Goal: Transaction & Acquisition: Purchase product/service

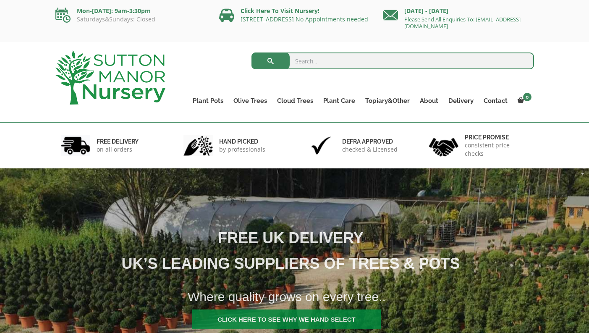
scroll to position [6, 0]
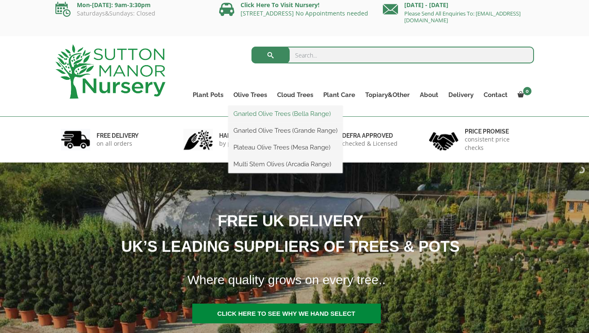
click at [246, 112] on link "Gnarled Olive Trees (Bella Range)" at bounding box center [285, 113] width 114 height 13
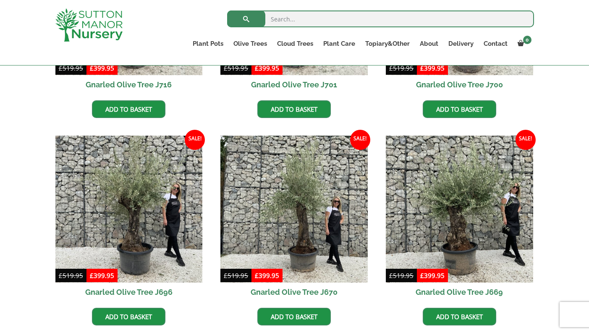
scroll to position [354, 0]
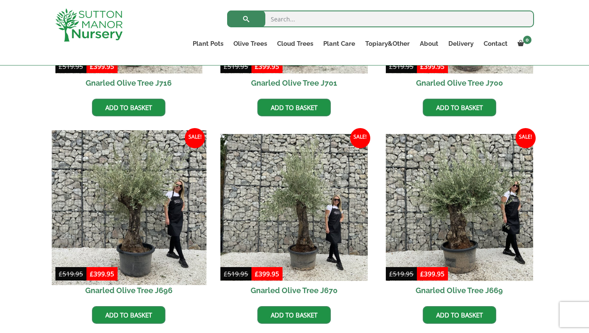
click at [145, 209] on img at bounding box center [129, 207] width 154 height 154
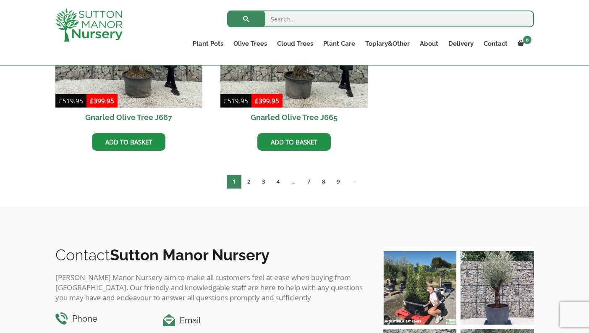
scroll to position [738, 0]
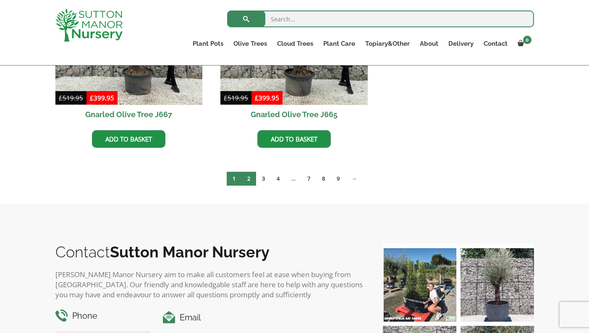
click at [249, 179] on link "2" at bounding box center [248, 179] width 15 height 14
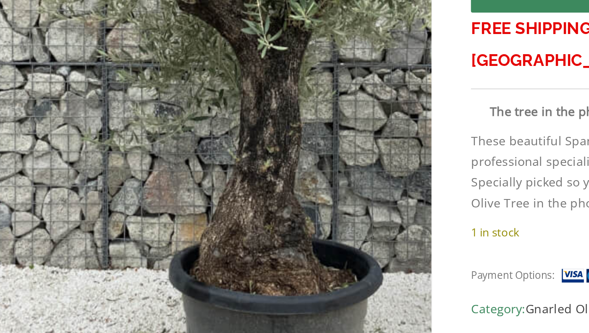
scroll to position [144, 0]
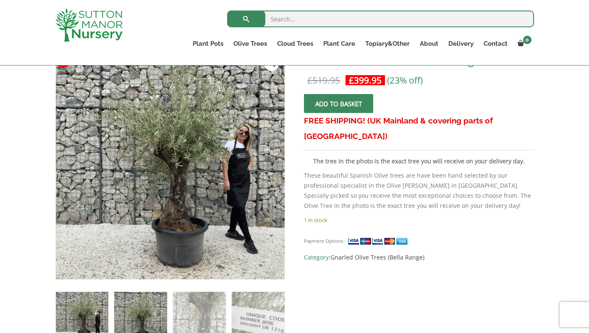
click at [137, 309] on img at bounding box center [140, 318] width 52 height 52
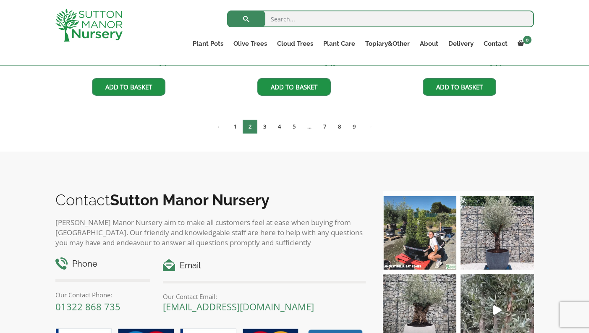
scroll to position [794, 0]
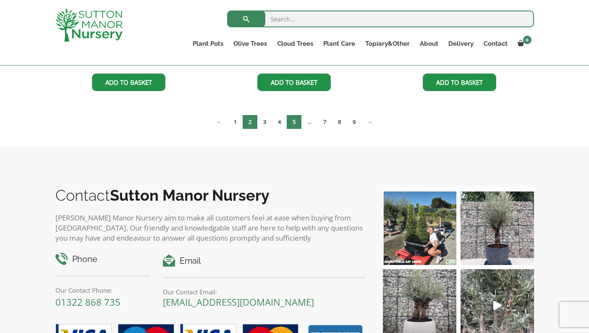
click at [295, 121] on link "5" at bounding box center [294, 122] width 15 height 14
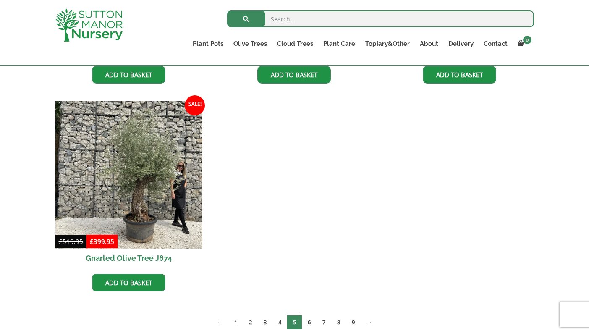
scroll to position [1262, 0]
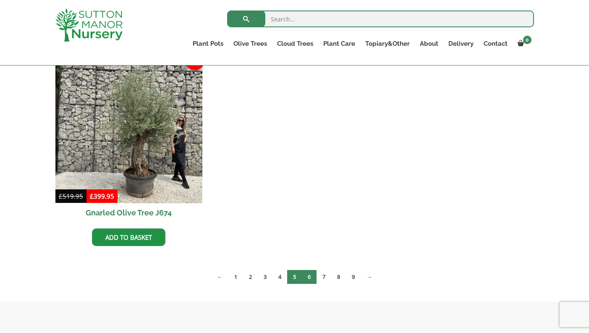
click at [311, 276] on link "6" at bounding box center [309, 277] width 15 height 14
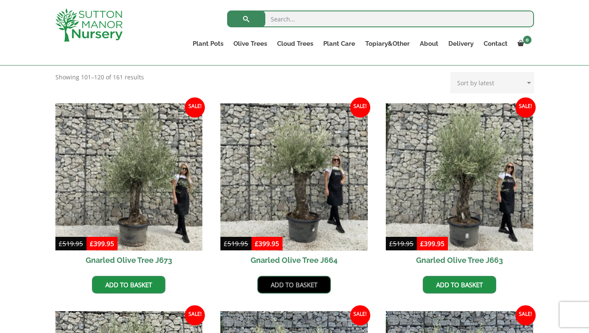
scroll to position [177, 0]
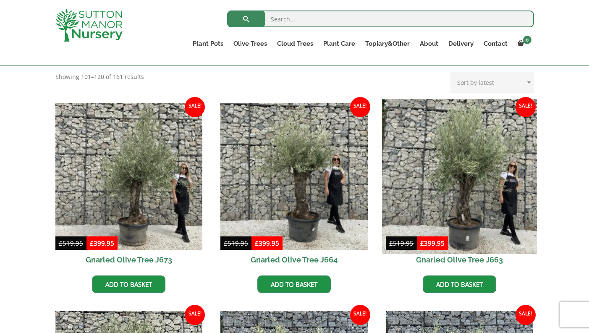
click at [453, 199] on img at bounding box center [459, 176] width 154 height 154
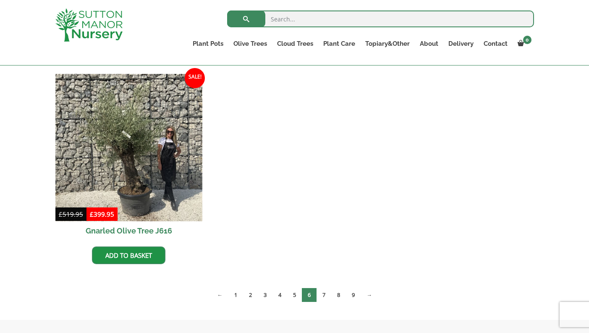
scroll to position [1267, 0]
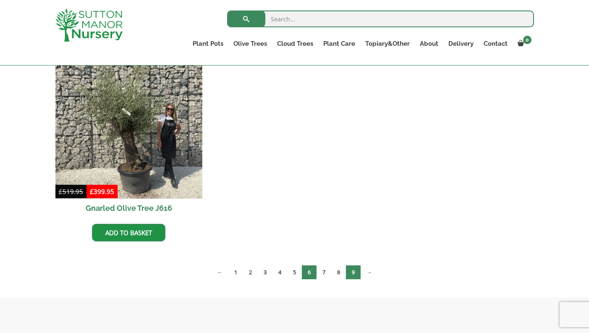
click at [353, 270] on link "9" at bounding box center [353, 272] width 15 height 14
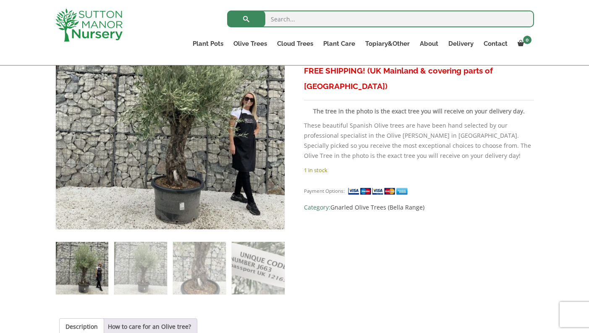
scroll to position [185, 0]
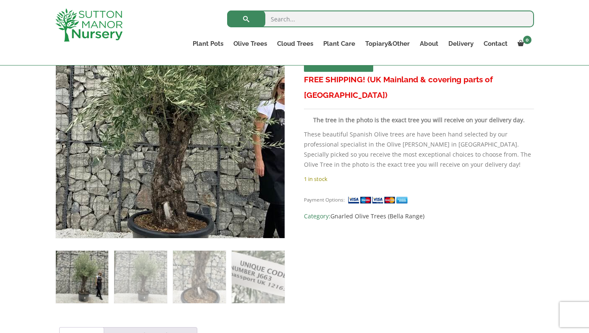
click at [188, 142] on img at bounding box center [159, 112] width 372 height 372
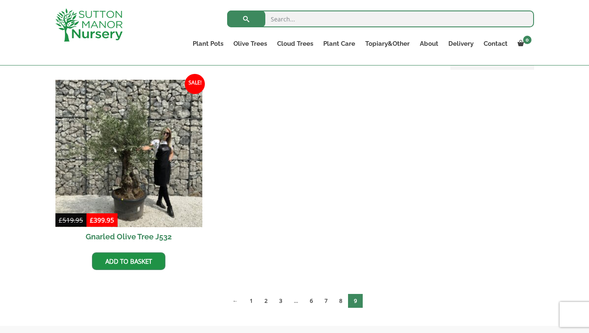
scroll to position [202, 0]
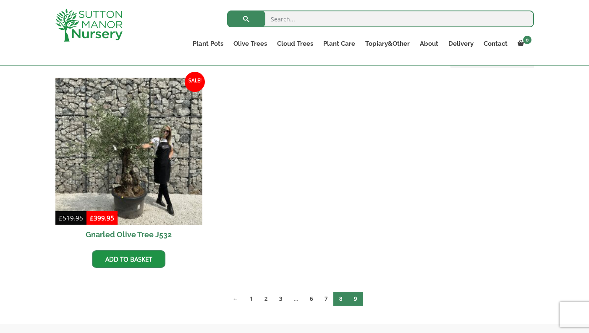
click at [343, 297] on link "8" at bounding box center [340, 299] width 15 height 14
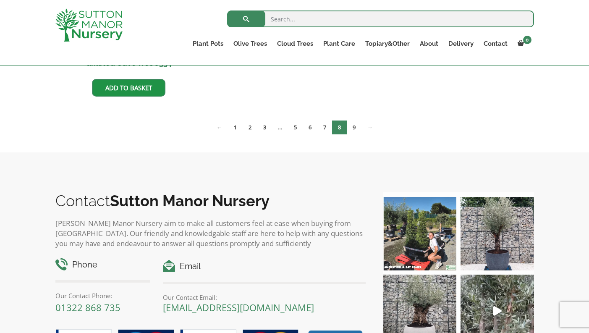
scroll to position [1419, 0]
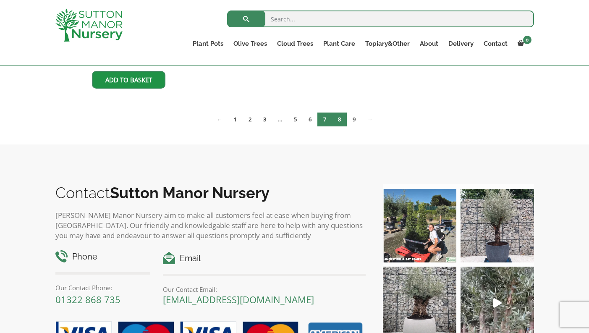
click at [324, 118] on link "7" at bounding box center [324, 120] width 15 height 14
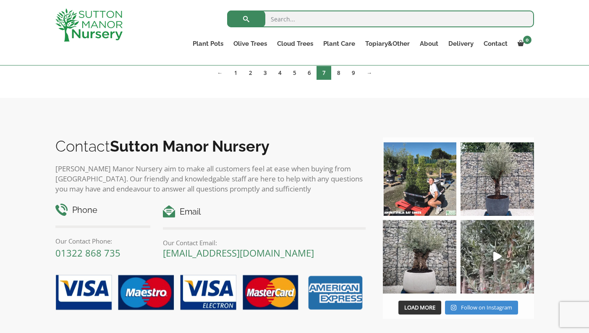
scroll to position [1467, 0]
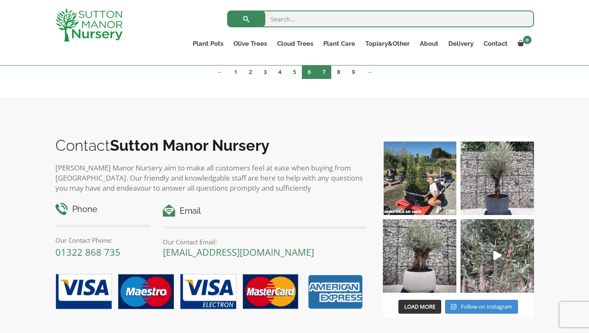
click at [308, 73] on link "6" at bounding box center [309, 72] width 15 height 14
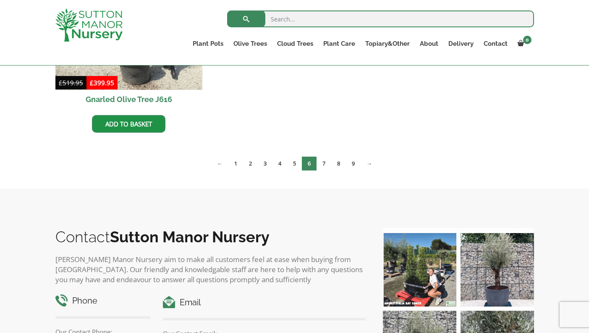
scroll to position [1383, 0]
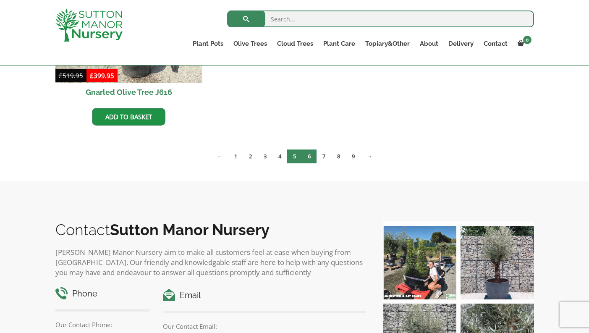
click at [295, 155] on link "5" at bounding box center [294, 156] width 15 height 14
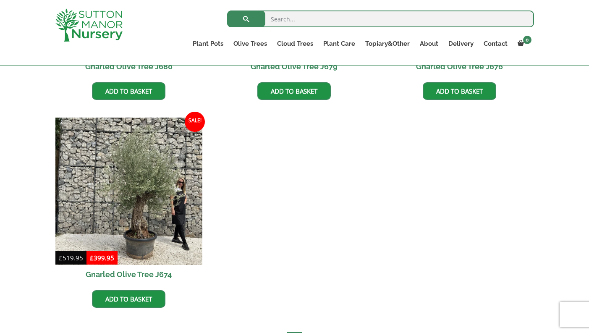
scroll to position [1270, 0]
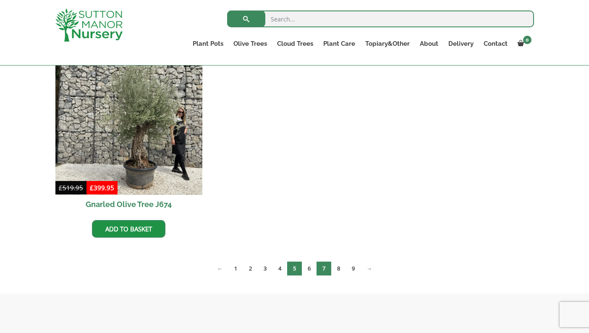
click at [322, 267] on link "7" at bounding box center [324, 269] width 15 height 14
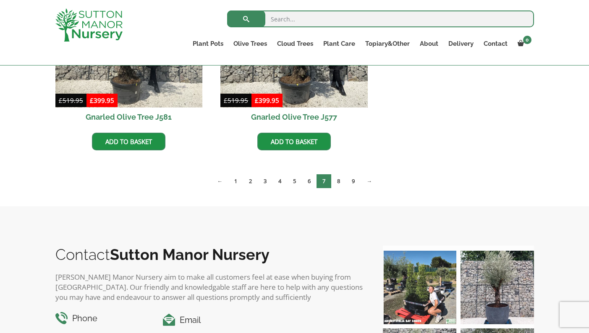
scroll to position [1360, 0]
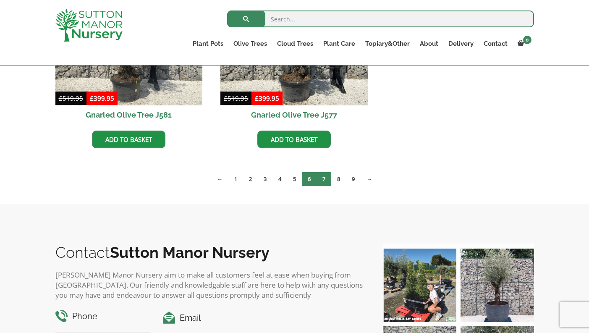
click at [310, 179] on link "6" at bounding box center [309, 179] width 15 height 14
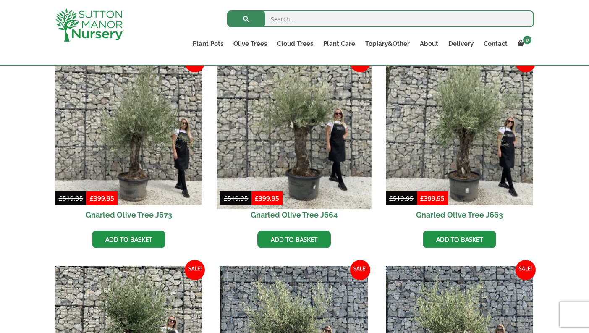
scroll to position [222, 0]
click at [304, 149] on img at bounding box center [294, 131] width 154 height 154
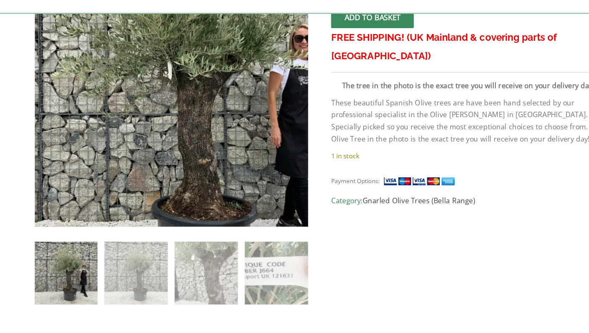
scroll to position [181, 0]
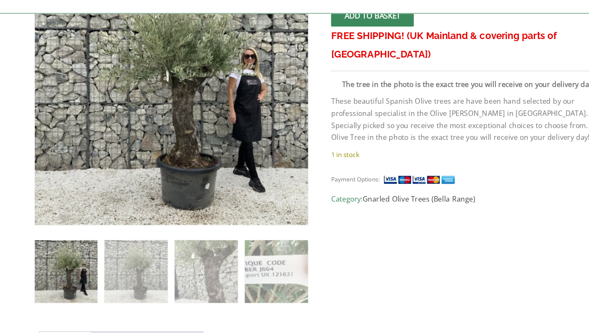
click at [59, 255] on img at bounding box center [82, 281] width 52 height 52
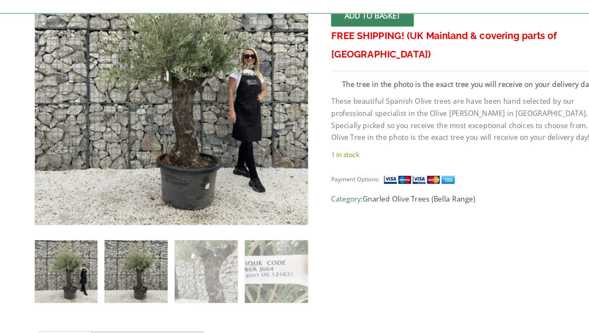
click at [114, 255] on img at bounding box center [140, 281] width 52 height 52
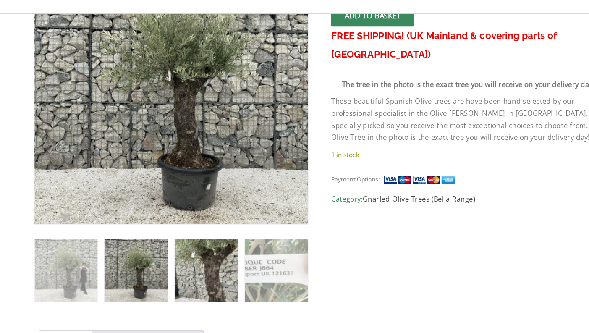
click at [177, 254] on img at bounding box center [199, 280] width 52 height 52
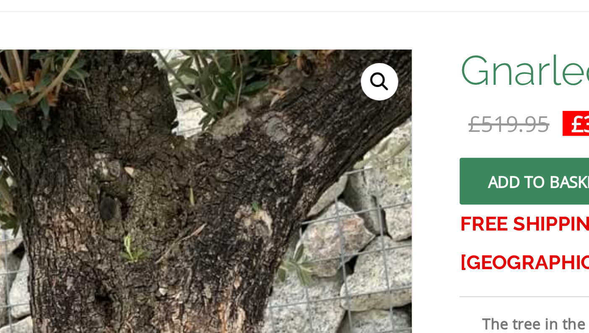
scroll to position [39, 0]
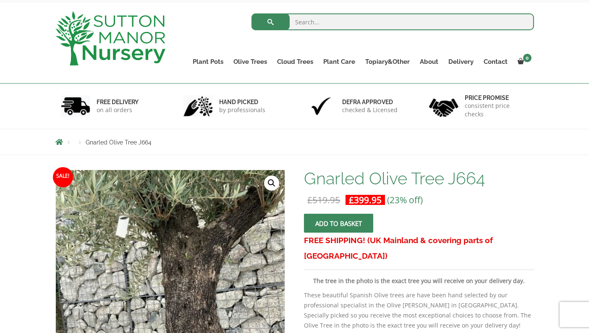
click at [339, 223] on span "submit" at bounding box center [339, 223] width 0 height 0
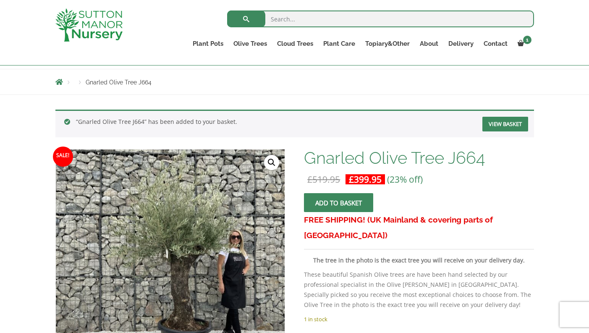
scroll to position [84, 0]
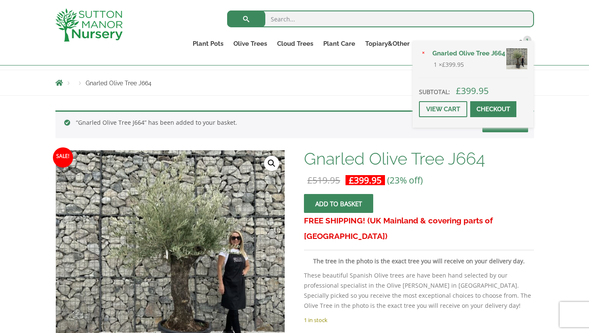
click at [490, 117] on link "Checkout" at bounding box center [493, 109] width 46 height 16
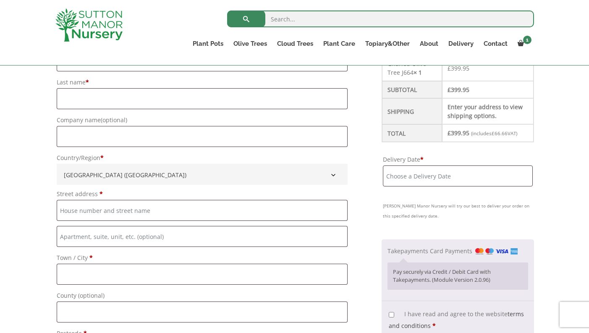
scroll to position [273, 0]
click at [431, 180] on input "Delivery Date *" at bounding box center [457, 175] width 149 height 21
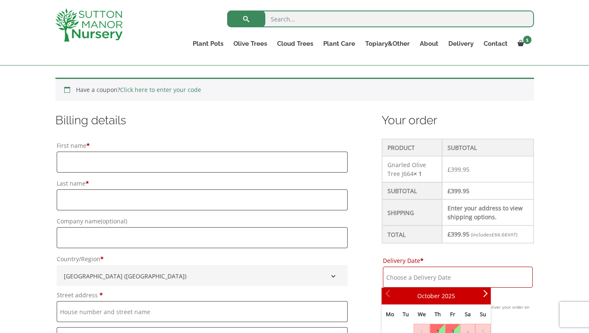
scroll to position [171, 0]
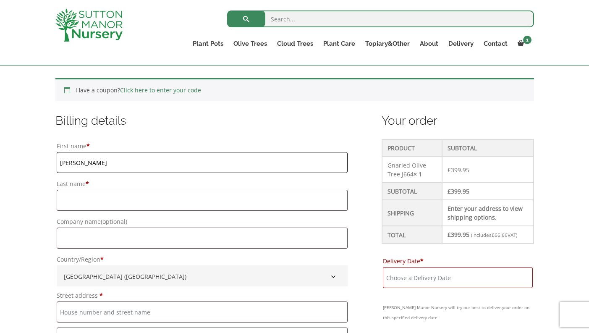
type input "[PERSON_NAME]"
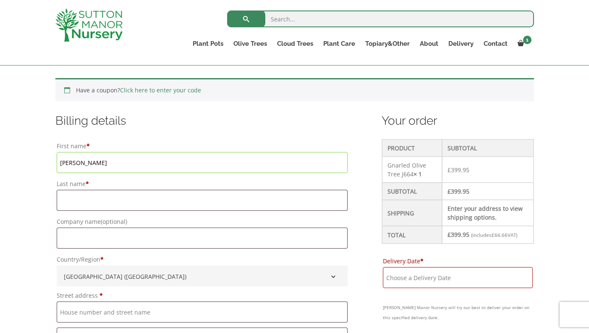
click at [115, 139] on p "First name * [PERSON_NAME]" at bounding box center [202, 156] width 294 height 35
type input "[PERSON_NAME]"
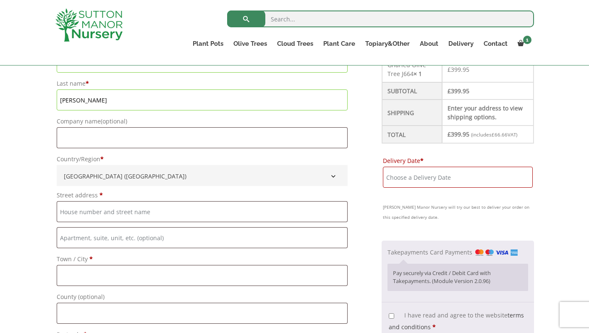
scroll to position [277, 0]
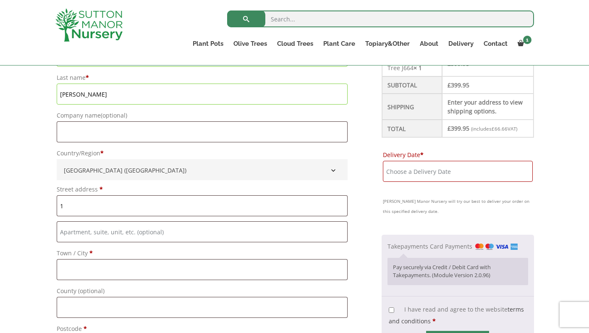
click at [68, 207] on input "1" at bounding box center [202, 205] width 291 height 21
type input "[STREET_ADDRESS]"
click at [143, 186] on label "Street address *" at bounding box center [202, 189] width 291 height 12
click at [143, 195] on input "[STREET_ADDRESS]" at bounding box center [202, 205] width 291 height 21
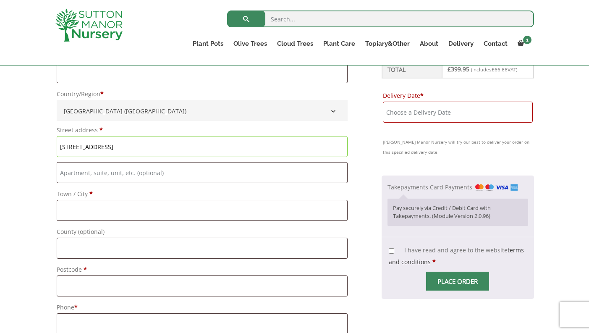
scroll to position [349, 0]
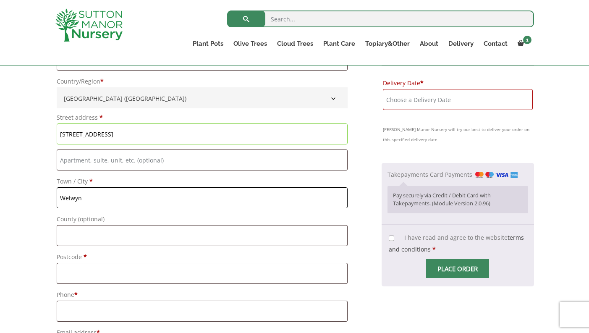
type input "Welwyn"
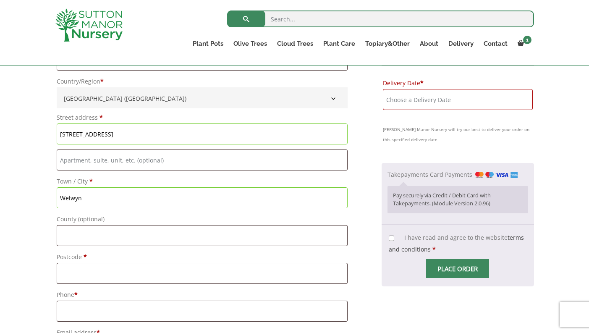
click at [40, 190] on div "Have a coupon? Click here to enter your code Apply coupon Billing details First…" at bounding box center [294, 334] width 589 height 898
type input "[GEOGRAPHIC_DATA]"
type input "0"
type input "L"
type input "AL6"
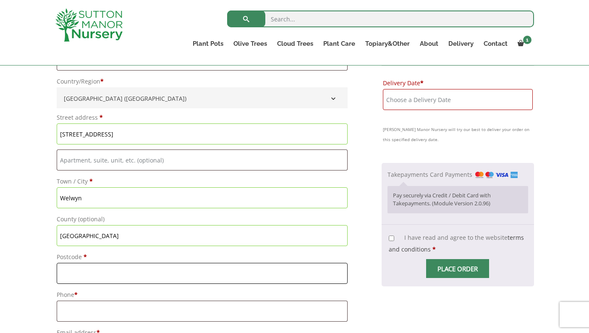
type input "AL6 0SB"
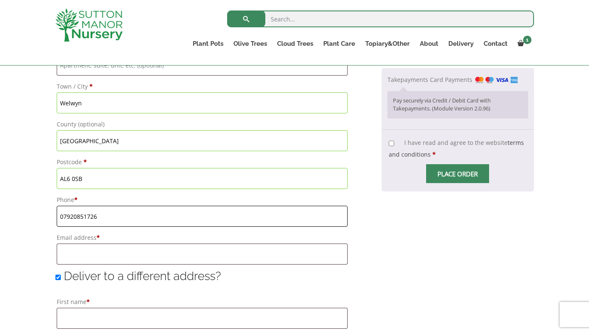
scroll to position [445, 0]
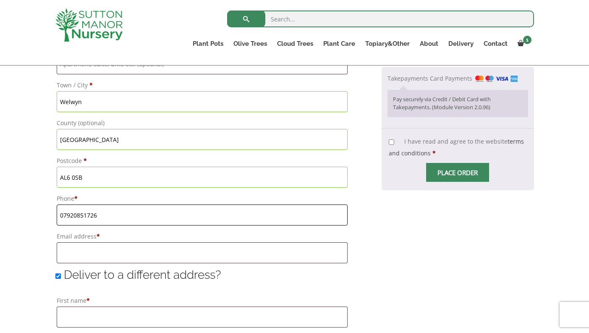
type input "07920851726"
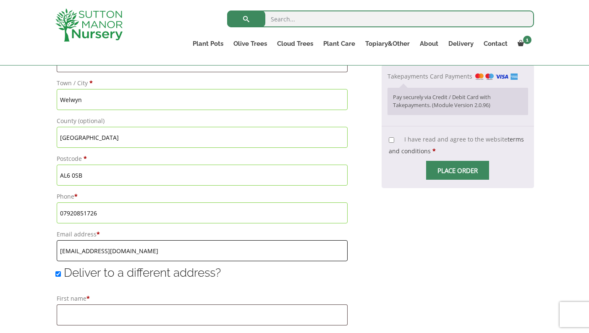
scroll to position [445, 0]
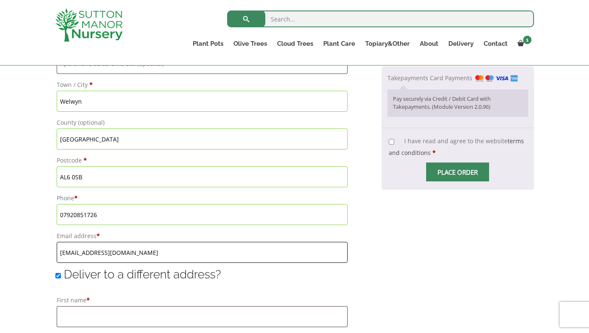
type input "[EMAIL_ADDRESS][DOMAIN_NAME]"
click at [58, 277] on input "Deliver to a different address?" at bounding box center [57, 275] width 5 height 5
checkbox input "false"
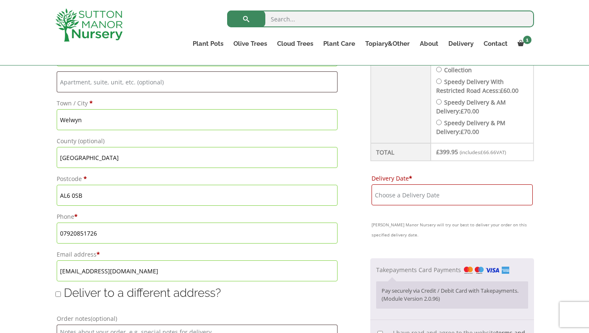
scroll to position [427, 0]
click at [381, 188] on input "Delivery Date *" at bounding box center [452, 194] width 161 height 21
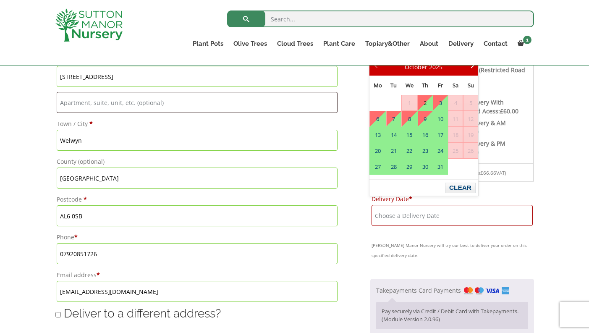
scroll to position [406, 0]
click at [442, 117] on link "10" at bounding box center [440, 119] width 14 height 15
type input "[DATE]"
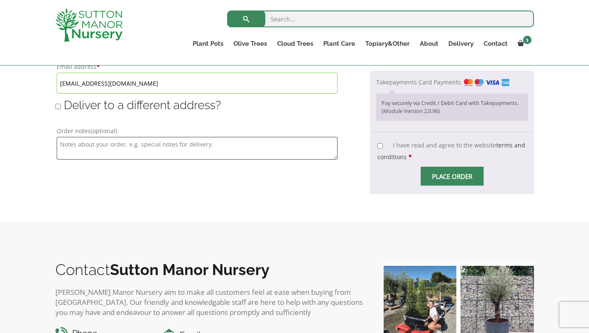
scroll to position [615, 0]
click at [378, 143] on input "I have read and agree to the website terms and conditions *" at bounding box center [379, 145] width 5 height 5
checkbox input "true"
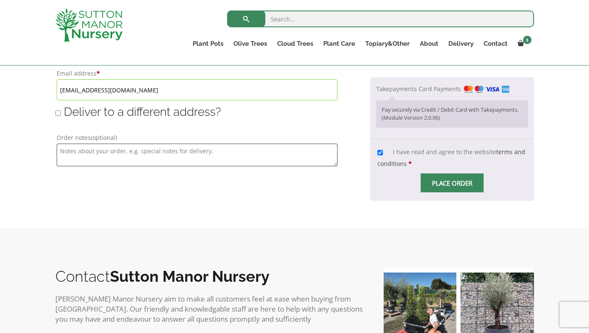
scroll to position [568, 0]
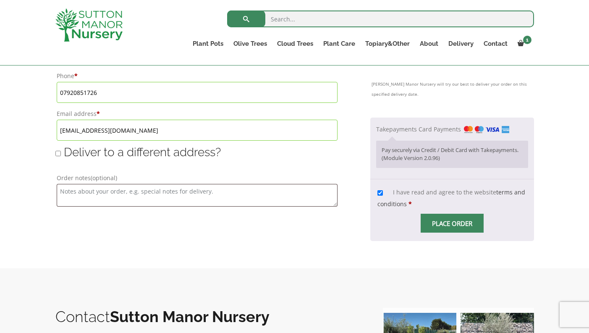
click at [452, 223] on span "Checkout" at bounding box center [452, 223] width 0 height 0
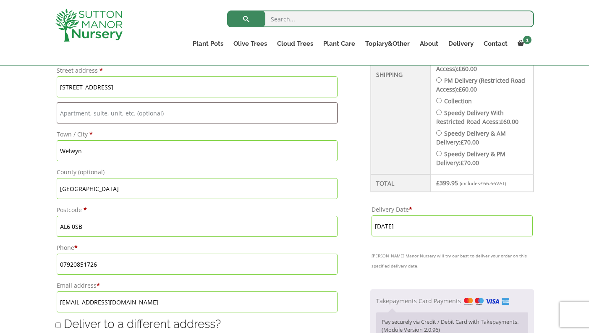
scroll to position [399, 0]
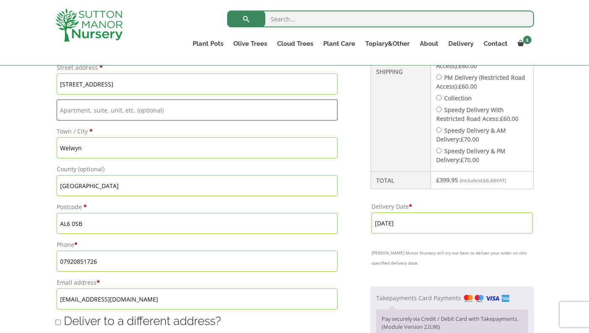
click at [71, 225] on input "AL6 0SB" at bounding box center [197, 223] width 281 height 21
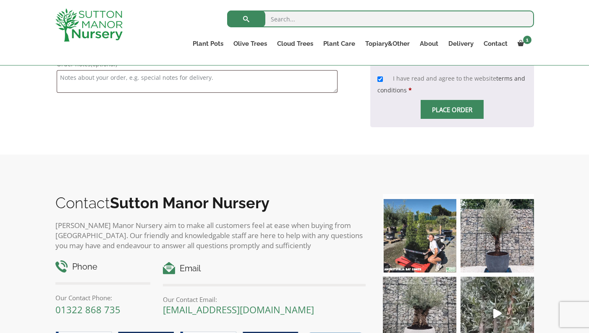
scroll to position [540, 0]
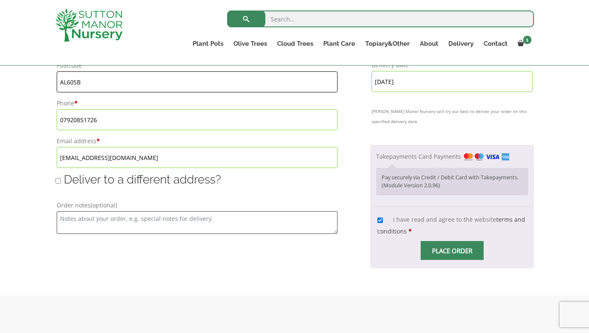
type input "AL60SB"
click at [443, 241] on input "Place order" at bounding box center [452, 250] width 63 height 19
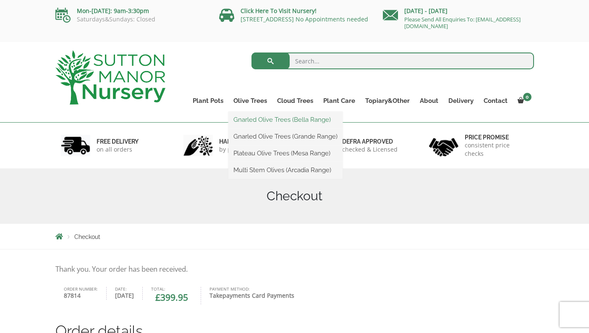
click at [254, 121] on link "Gnarled Olive Trees (Bella Range)" at bounding box center [285, 119] width 114 height 13
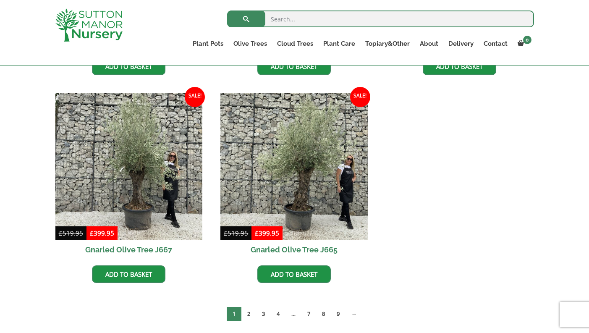
scroll to position [603, 0]
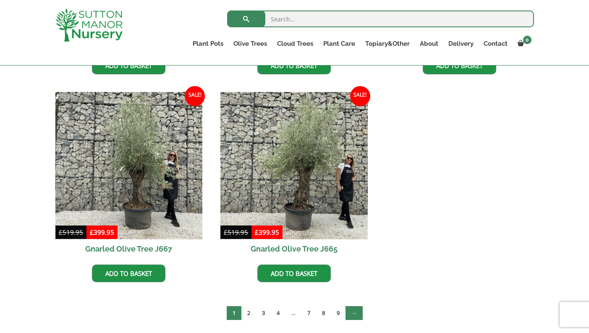
click at [356, 313] on link "→" at bounding box center [354, 313] width 17 height 14
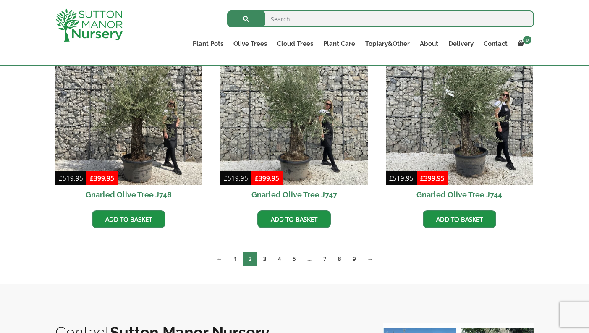
scroll to position [656, 0]
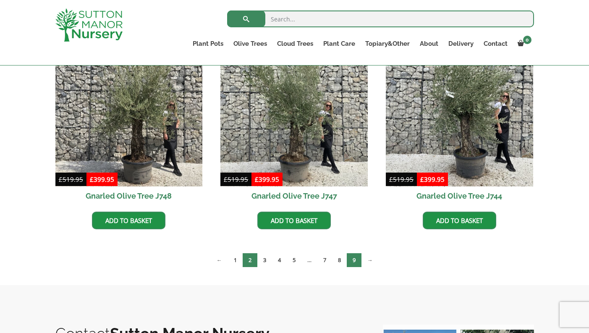
click at [356, 258] on link "9" at bounding box center [354, 260] width 15 height 14
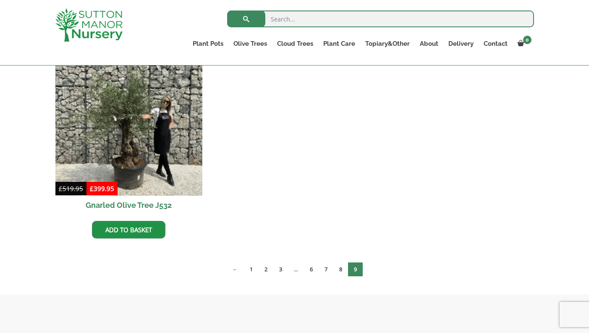
scroll to position [241, 0]
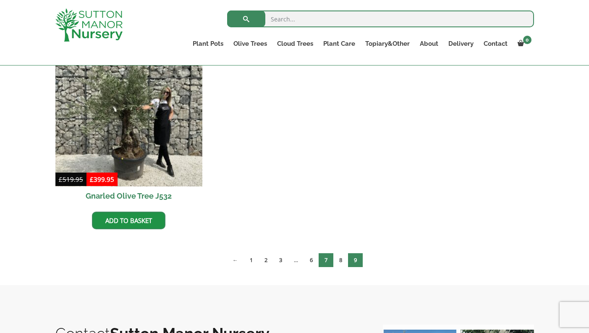
click at [328, 257] on link "7" at bounding box center [326, 260] width 15 height 14
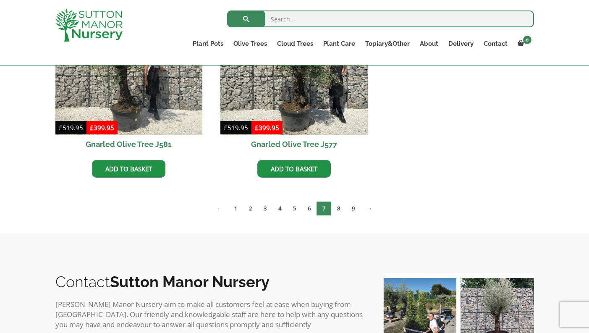
scroll to position [1330, 0]
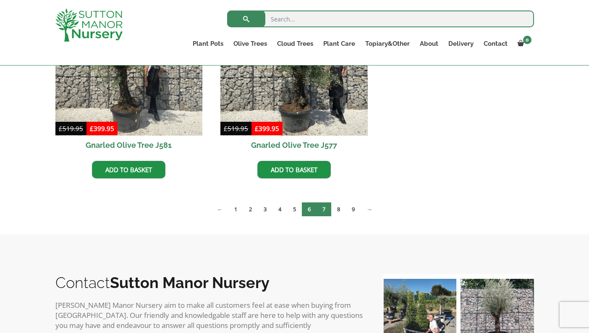
click at [309, 210] on link "6" at bounding box center [309, 209] width 15 height 14
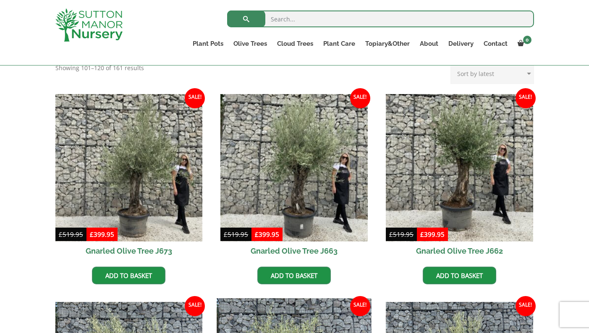
scroll to position [185, 0]
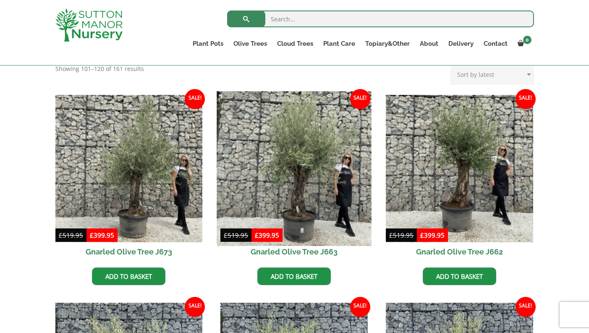
click at [303, 184] on img at bounding box center [294, 168] width 154 height 154
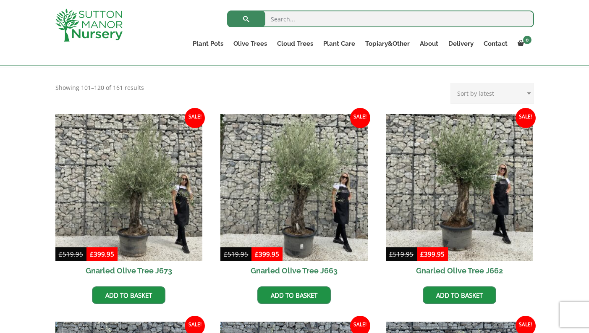
scroll to position [165, 0]
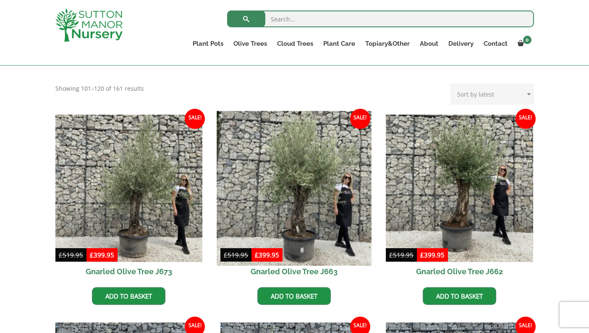
click at [292, 178] on img at bounding box center [294, 188] width 154 height 154
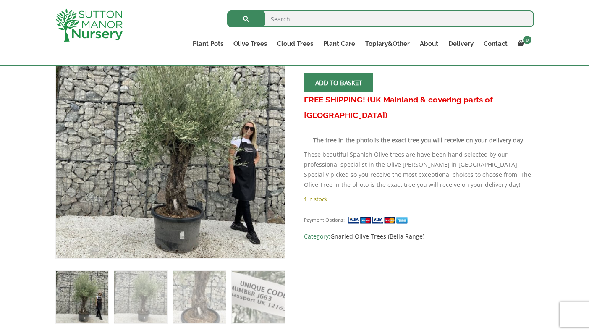
scroll to position [168, 0]
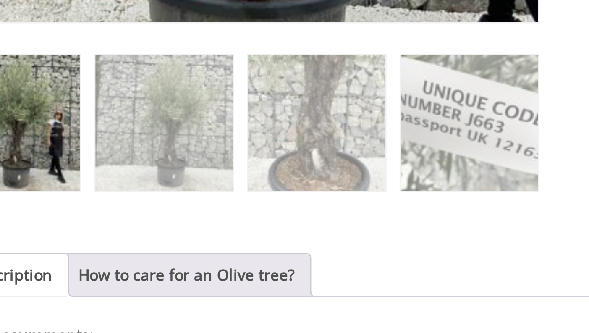
scroll to position [212, 0]
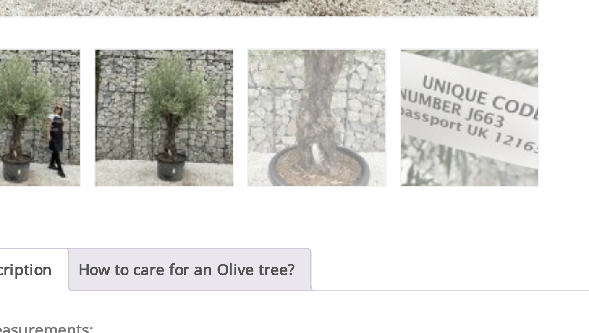
click at [114, 224] on img at bounding box center [140, 250] width 52 height 52
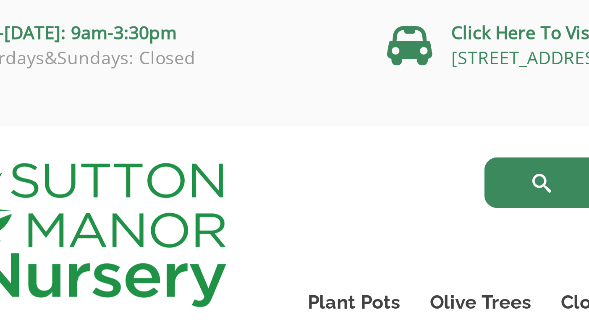
scroll to position [0, 0]
click at [188, 102] on link "Plant Pots" at bounding box center [208, 101] width 41 height 12
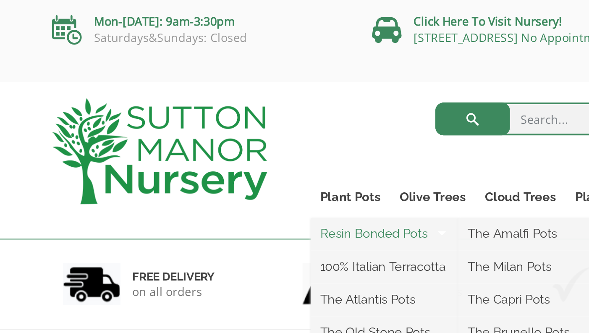
click at [188, 123] on link "Resin Bonded Pots" at bounding box center [226, 119] width 76 height 13
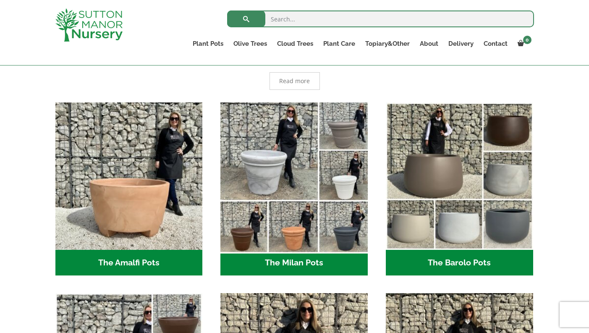
scroll to position [194, 0]
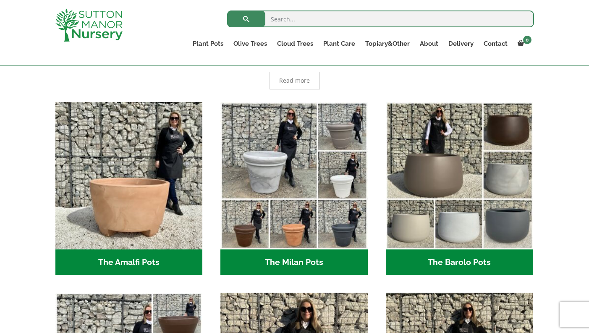
click at [441, 262] on h2 "The Barolo Pots (36)" at bounding box center [459, 262] width 147 height 26
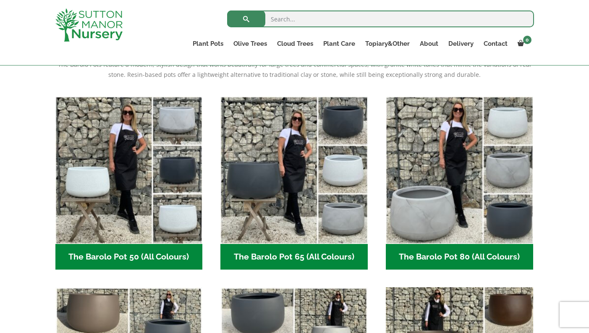
scroll to position [189, 0]
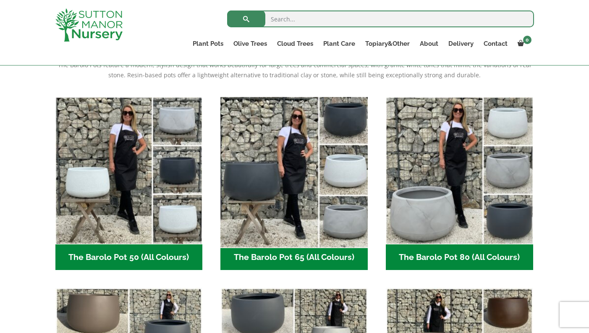
click at [264, 177] on img "Visit product category The Barolo Pot 65 (All Colours)" at bounding box center [294, 170] width 154 height 154
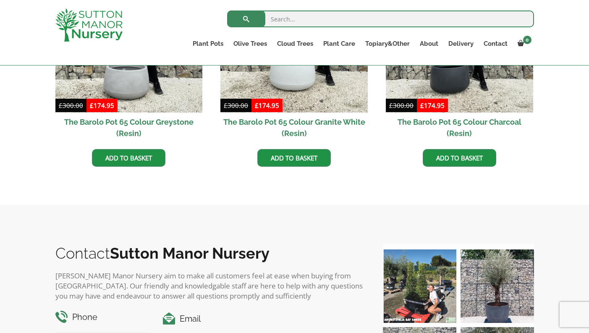
scroll to position [569, 0]
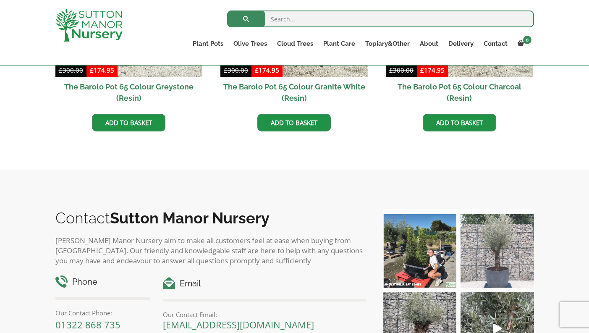
click at [503, 272] on img at bounding box center [497, 250] width 73 height 73
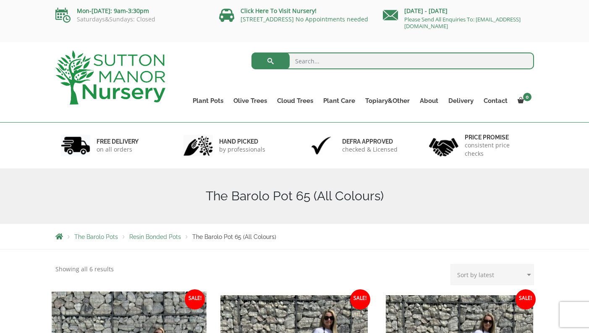
scroll to position [0, 0]
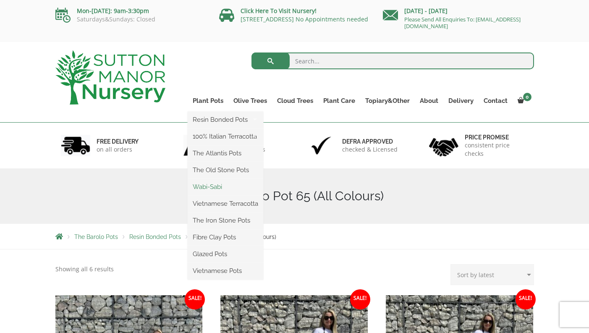
click at [214, 186] on link "Wabi-Sabi" at bounding box center [226, 187] width 76 height 13
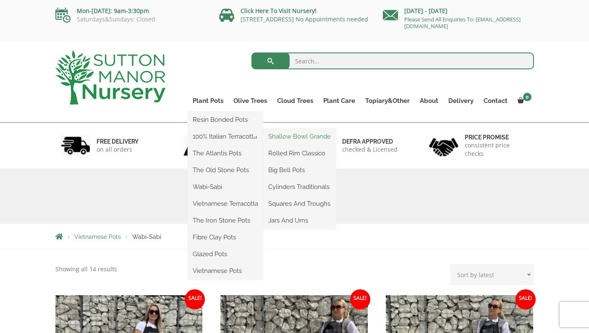
click at [287, 137] on link "Shallow Bowl Grande" at bounding box center [299, 136] width 73 height 13
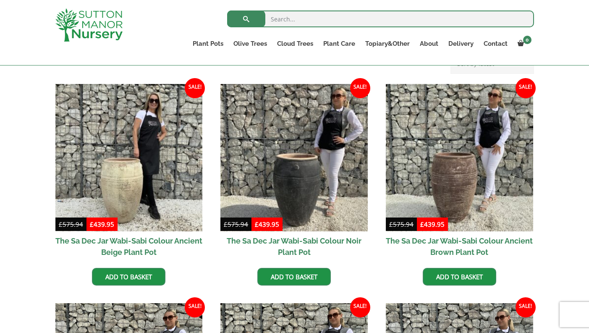
scroll to position [199, 0]
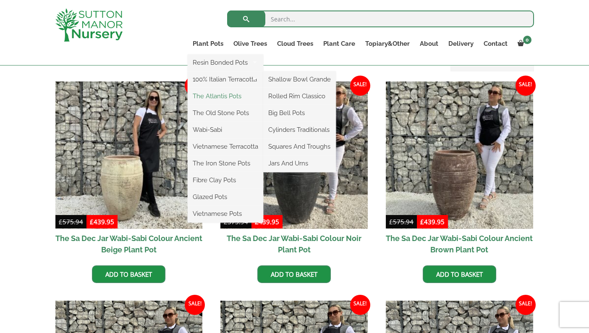
click at [212, 97] on link "The Atlantis Pots" at bounding box center [226, 96] width 76 height 13
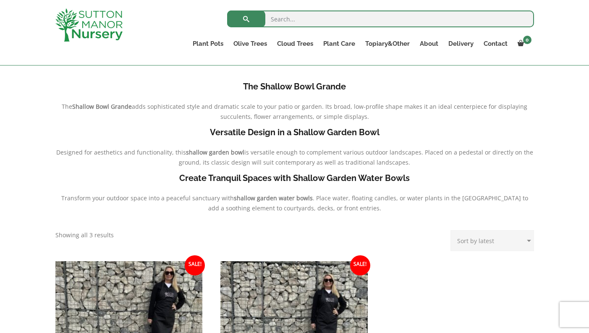
scroll to position [171, 0]
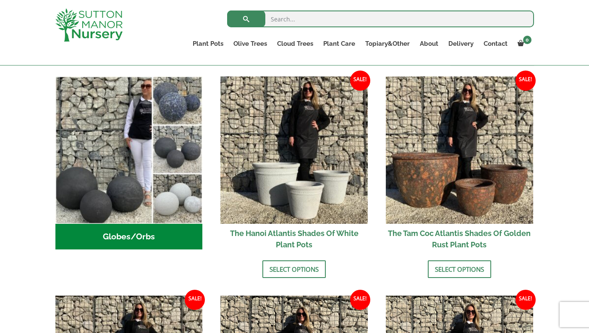
scroll to position [276, 0]
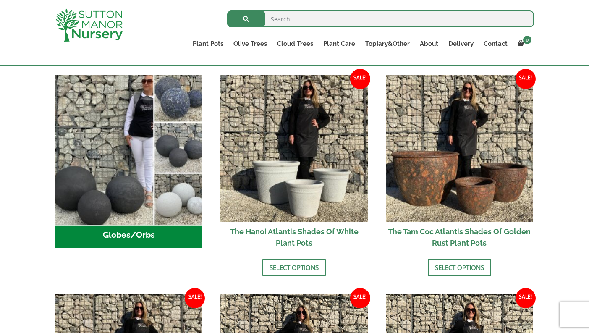
click at [104, 184] on img "Visit product category Globes/Orbs" at bounding box center [129, 148] width 154 height 154
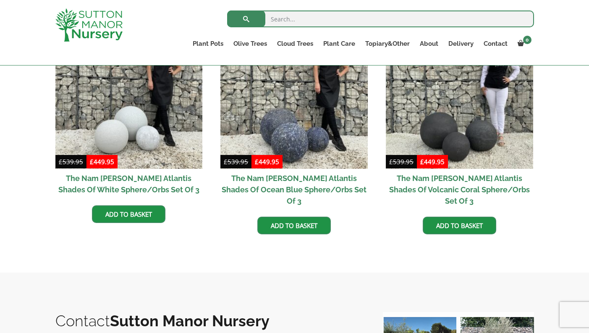
scroll to position [259, 0]
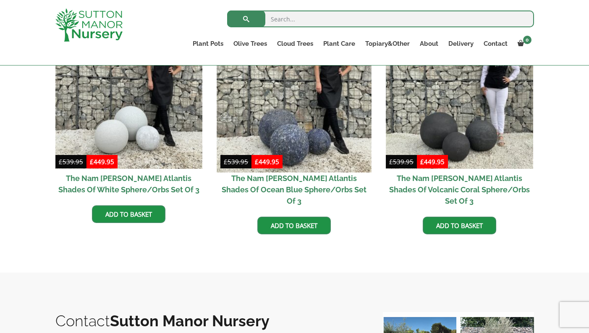
click at [292, 130] on img at bounding box center [294, 95] width 154 height 154
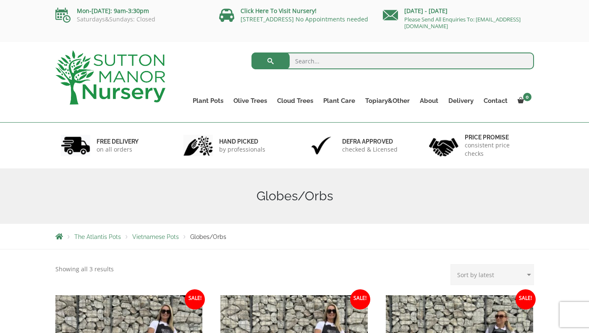
scroll to position [0, 0]
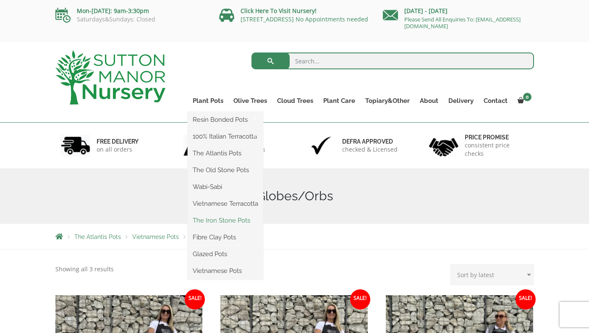
click at [216, 221] on link "The Iron Stone Pots" at bounding box center [226, 220] width 76 height 13
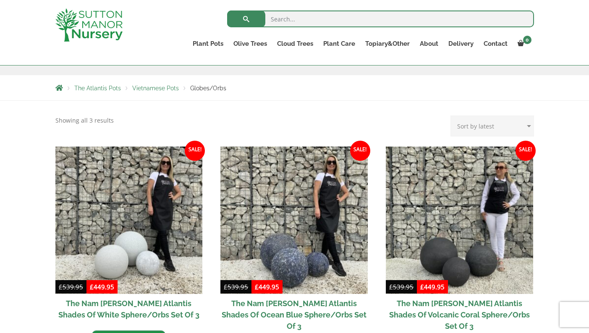
scroll to position [67, 0]
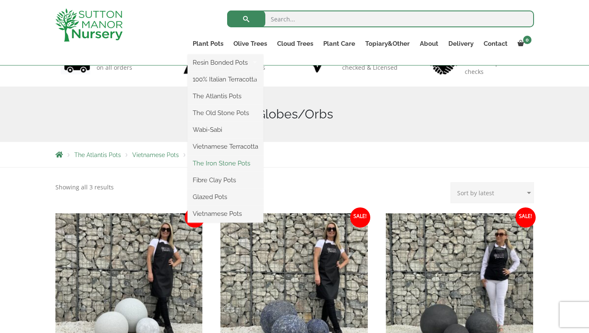
click at [215, 165] on link "The Iron Stone Pots" at bounding box center [226, 163] width 76 height 13
click at [209, 115] on link "The Old Stone Pots" at bounding box center [226, 113] width 76 height 13
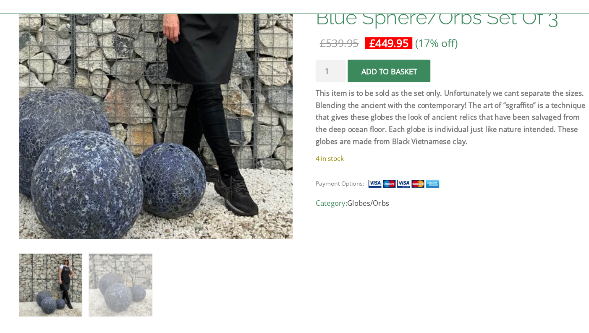
scroll to position [170, 0]
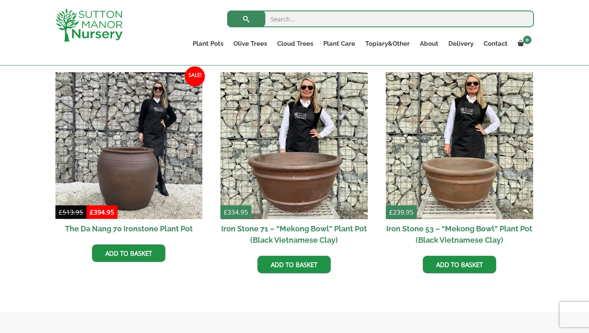
scroll to position [500, 0]
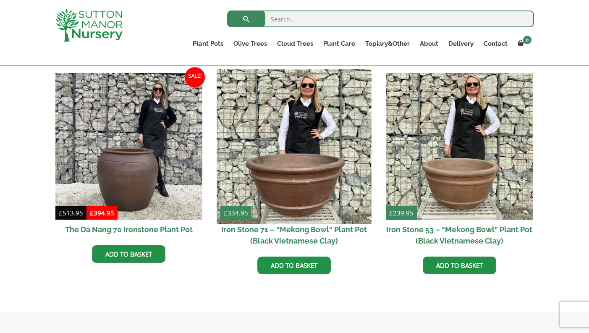
click at [309, 179] on img at bounding box center [294, 146] width 154 height 154
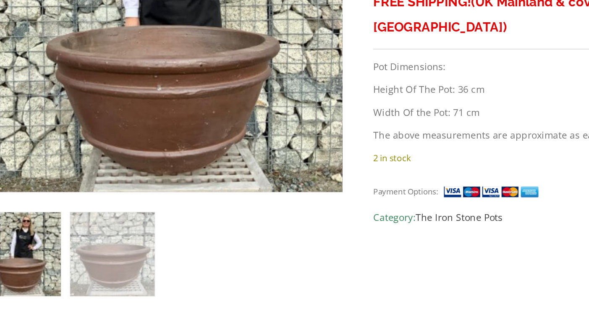
scroll to position [173, 0]
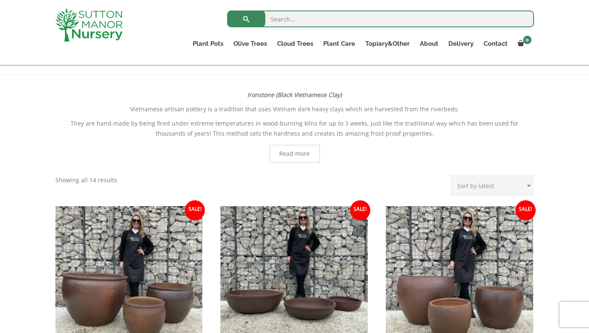
scroll to position [157, 0]
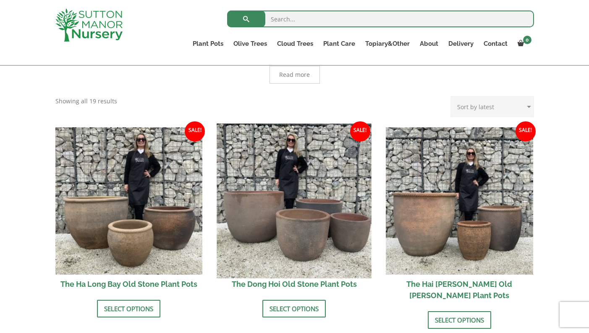
scroll to position [234, 0]
click at [267, 213] on img at bounding box center [294, 200] width 154 height 154
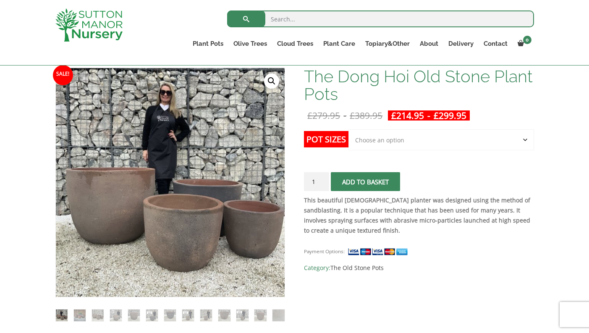
scroll to position [128, 0]
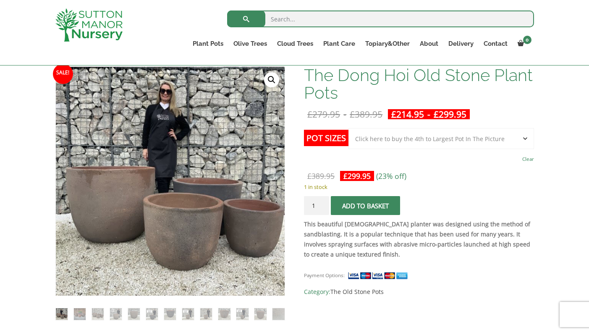
select select "Click here to buy the 4th to Largest Pot In The Picture"
click at [81, 314] on img at bounding box center [80, 314] width 12 height 12
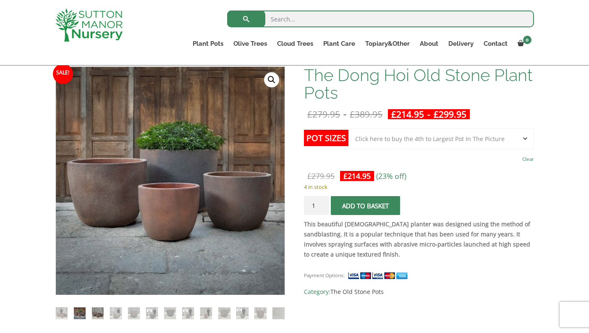
click at [101, 312] on img at bounding box center [98, 313] width 12 height 12
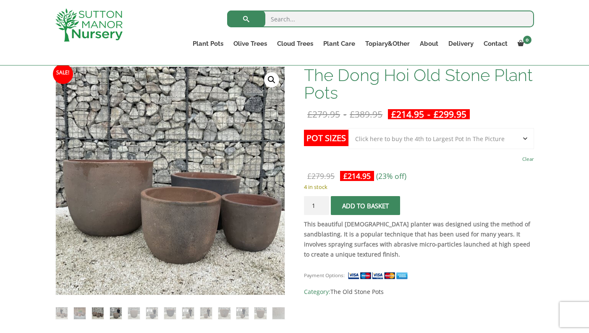
click at [116, 313] on img at bounding box center [116, 313] width 12 height 12
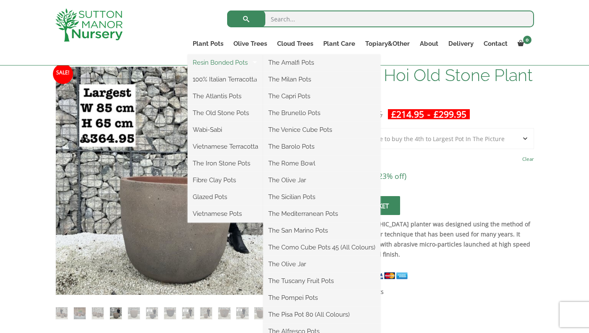
click at [212, 64] on link "Resin Bonded Pots" at bounding box center [226, 62] width 76 height 13
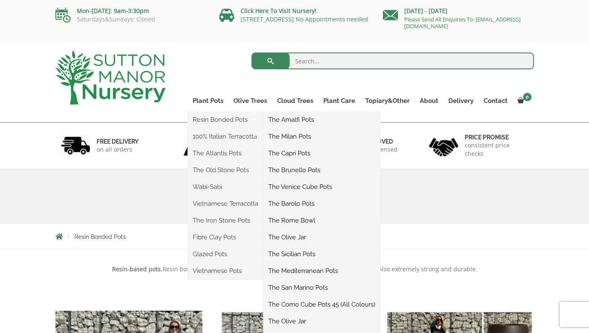
click at [301, 236] on link "The Olive Jar" at bounding box center [321, 237] width 117 height 13
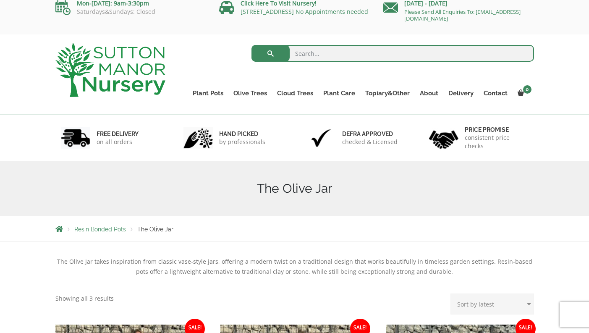
scroll to position [3, 0]
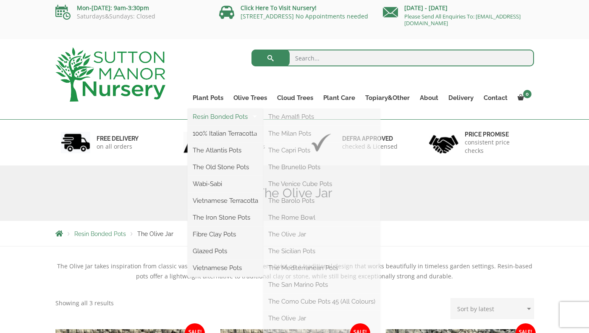
click at [208, 119] on link "Resin Bonded Pots" at bounding box center [226, 116] width 76 height 13
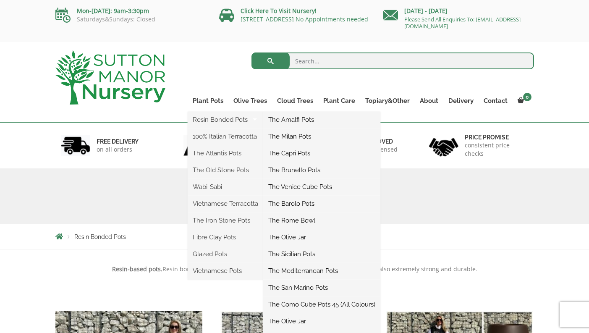
click at [297, 152] on link "The Capri Pots" at bounding box center [321, 153] width 117 height 13
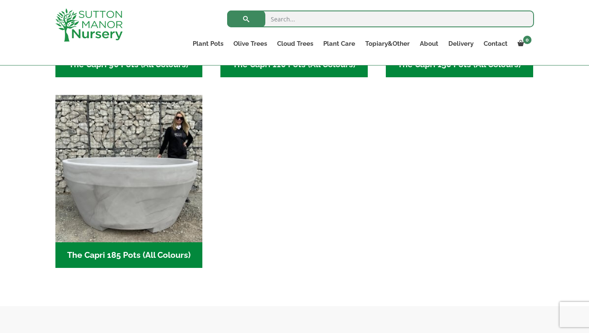
scroll to position [578, 0]
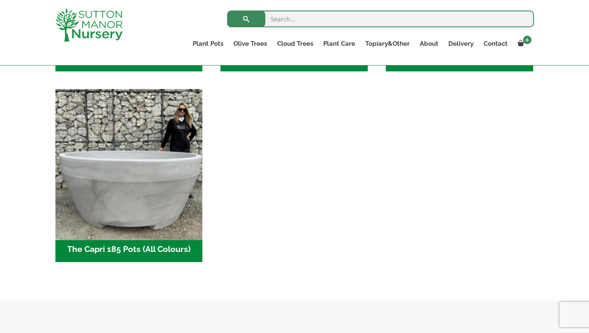
click at [140, 187] on img "Visit product category The Capri 185 Pots (All Colours)" at bounding box center [129, 163] width 154 height 154
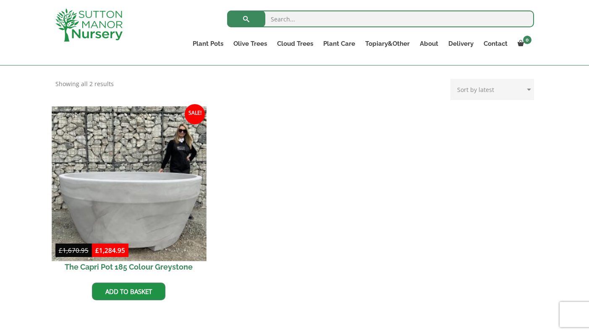
scroll to position [177, 0]
